Goal: Task Accomplishment & Management: Manage account settings

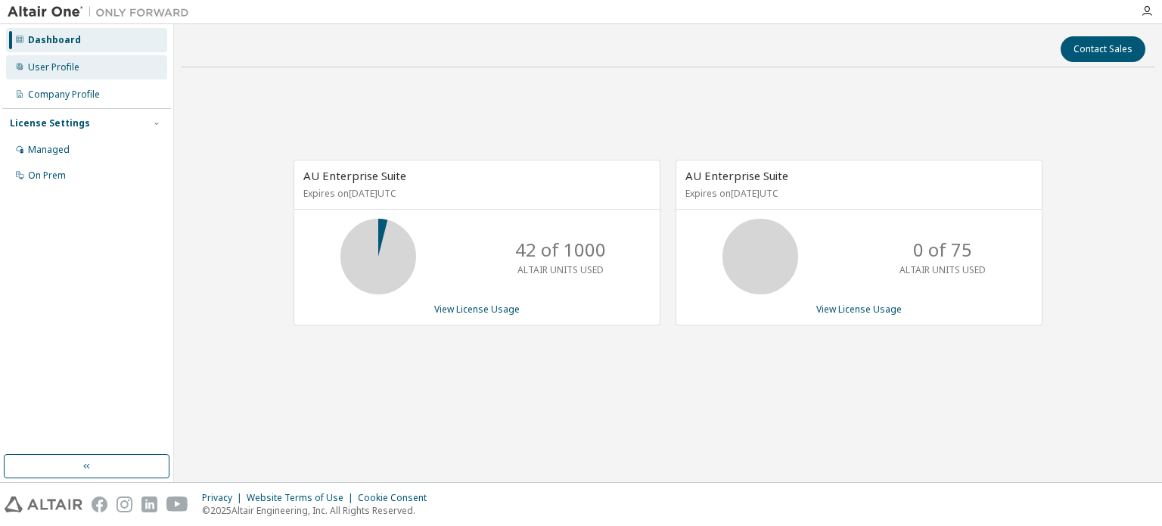
click at [70, 73] on div "User Profile" at bounding box center [86, 67] width 161 height 24
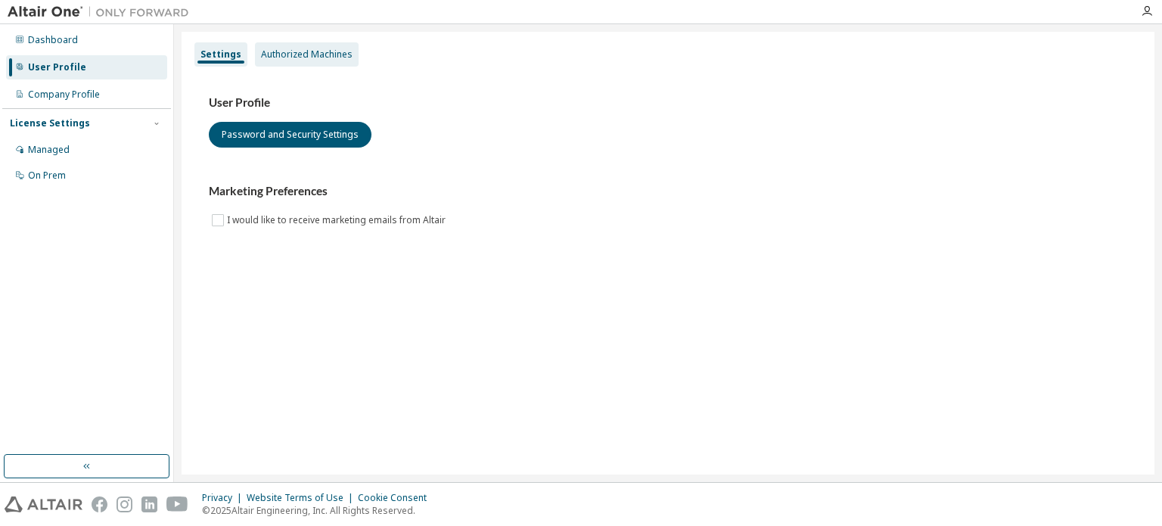
click at [282, 53] on div "Authorized Machines" at bounding box center [307, 54] width 92 height 12
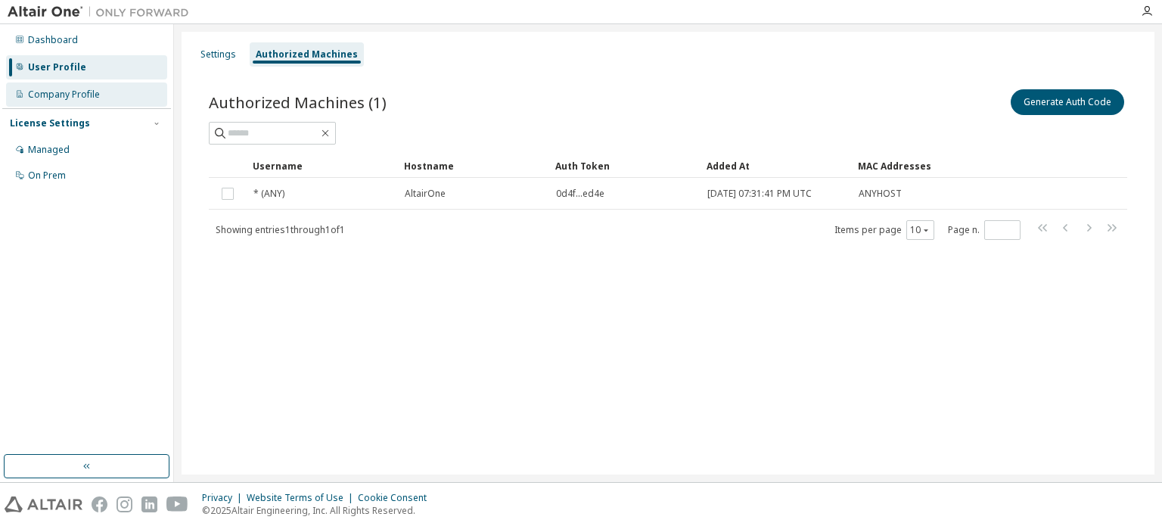
click at [85, 98] on div "Company Profile" at bounding box center [64, 95] width 72 height 12
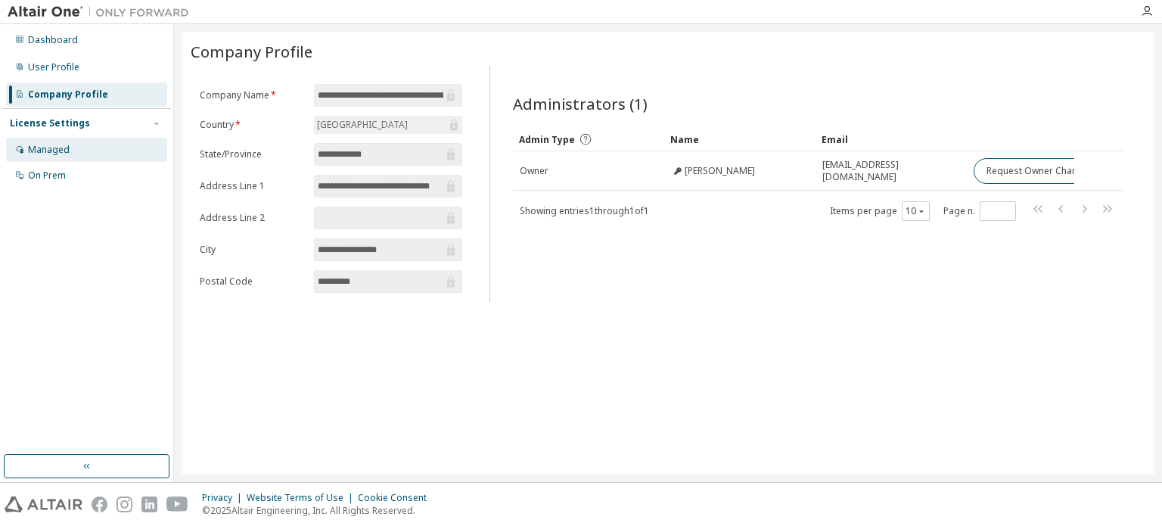
click at [70, 156] on div "Managed" at bounding box center [86, 150] width 161 height 24
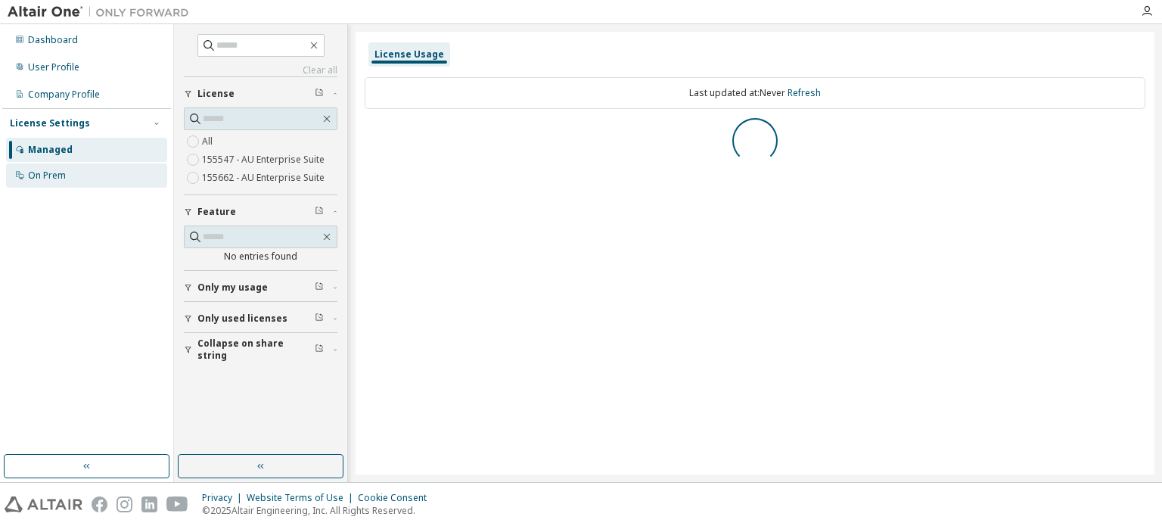
click at [67, 175] on div "On Prem" at bounding box center [86, 175] width 161 height 24
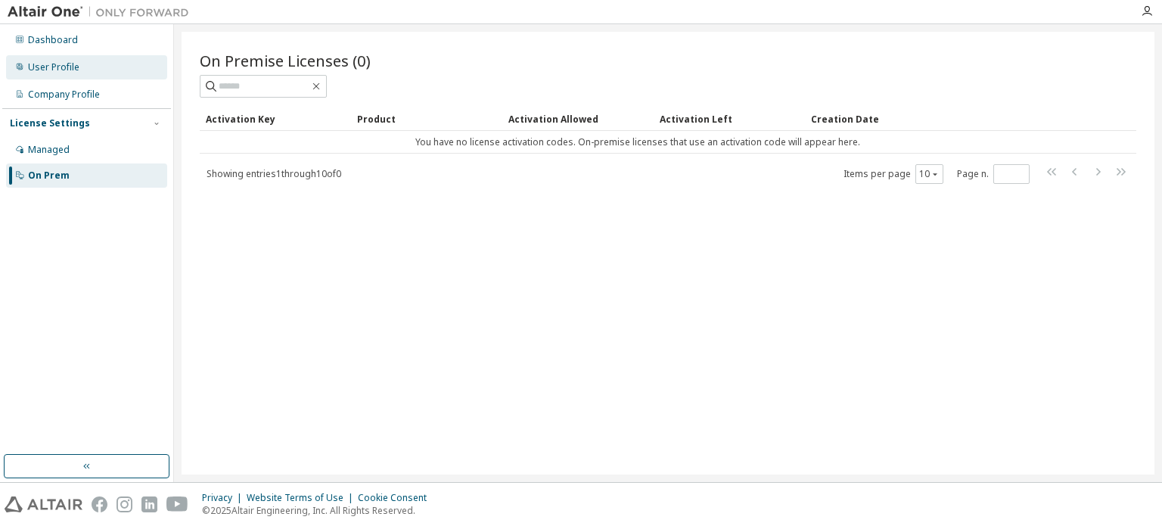
click at [72, 73] on div "User Profile" at bounding box center [86, 67] width 161 height 24
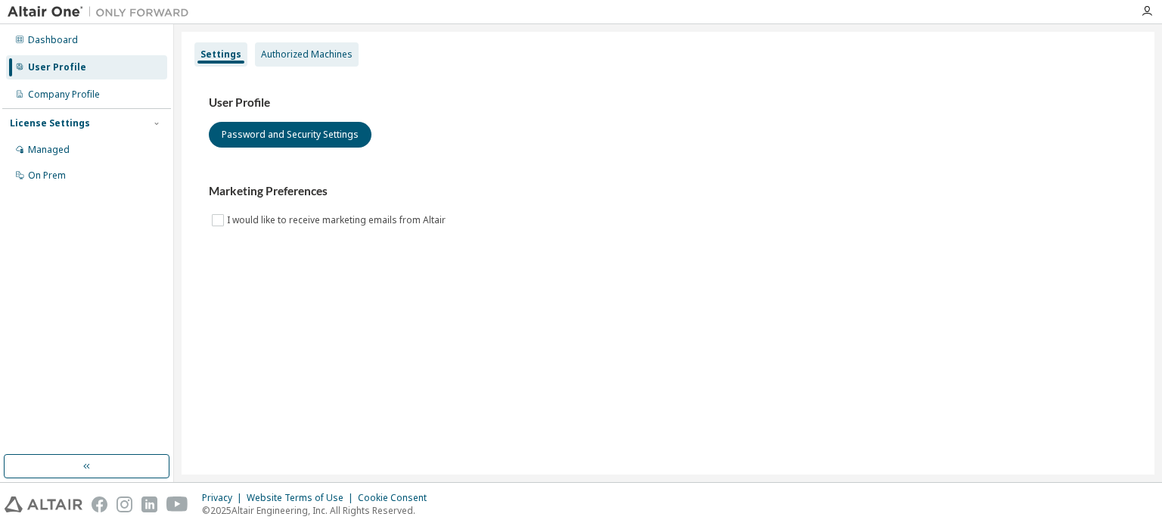
drag, startPoint x: 307, startPoint y: 69, endPoint x: 305, endPoint y: 58, distance: 11.6
click at [306, 67] on div "Settings Authorized Machines User Profile Password and Security Settings Market…" at bounding box center [668, 253] width 973 height 443
click at [305, 58] on div "Authorized Machines" at bounding box center [307, 54] width 92 height 12
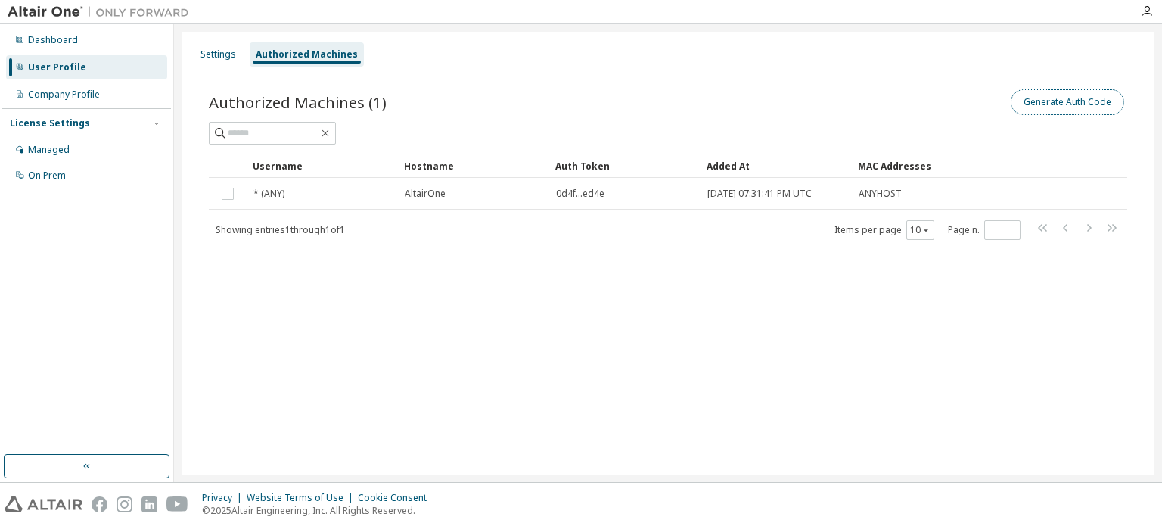
click at [1069, 99] on button "Generate Auth Code" at bounding box center [1068, 102] width 114 height 26
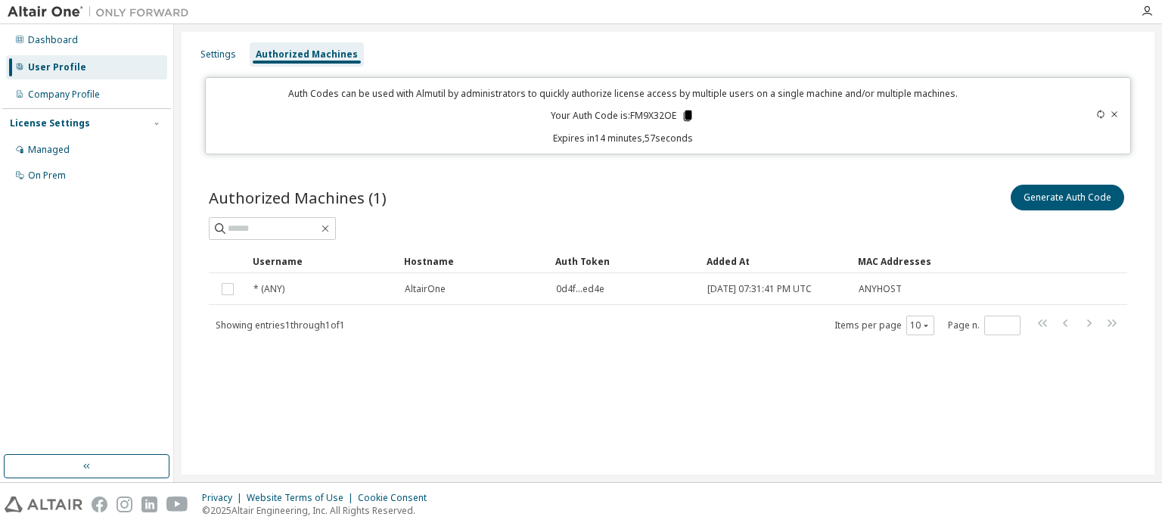
click at [690, 117] on icon at bounding box center [688, 115] width 8 height 11
